Goal: Task Accomplishment & Management: Complete application form

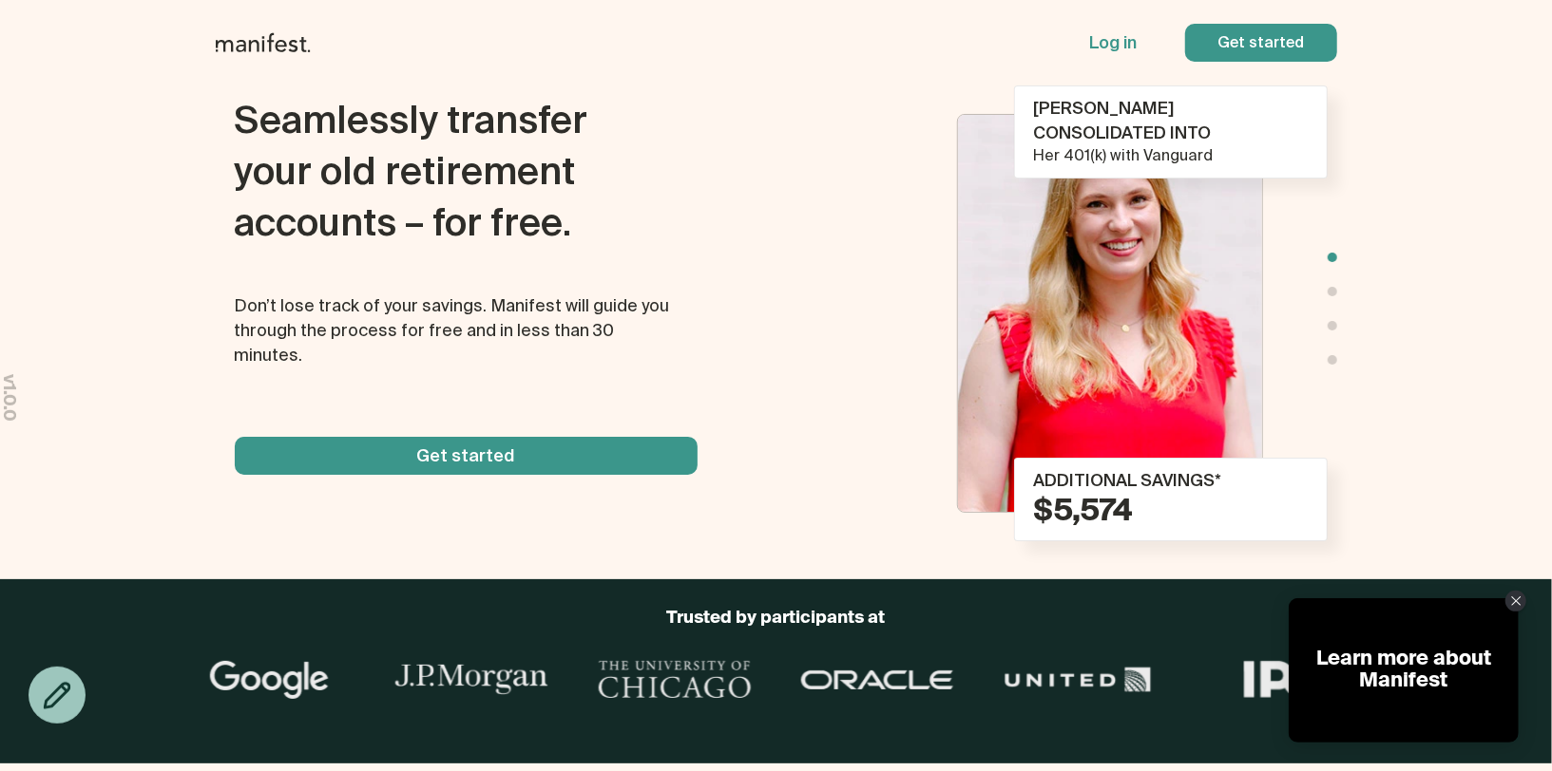
click at [1267, 36] on span "button" at bounding box center [1261, 43] width 152 height 38
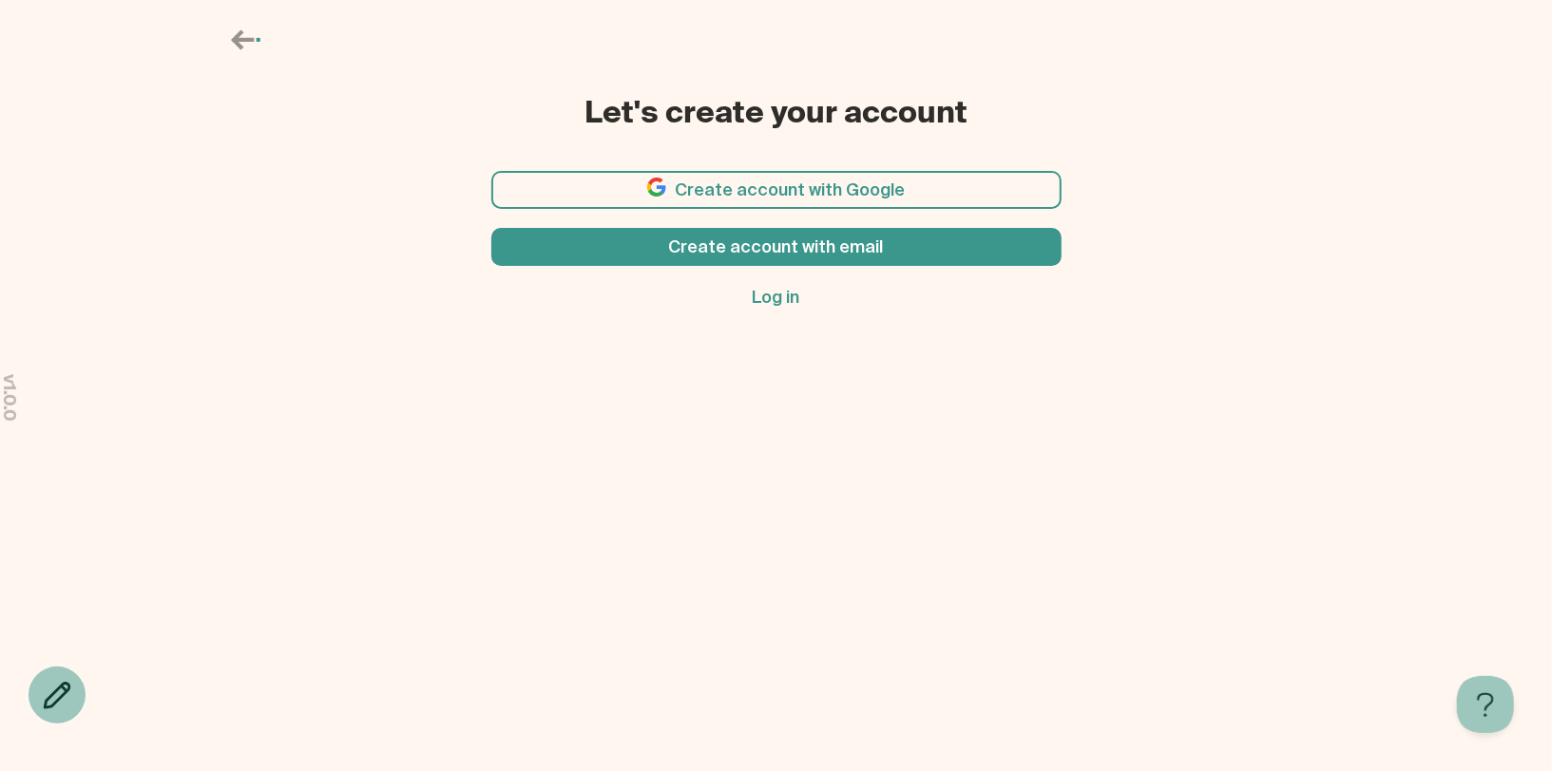
click at [894, 189] on span "button" at bounding box center [776, 190] width 570 height 38
